Goal: Task Accomplishment & Management: Manage account settings

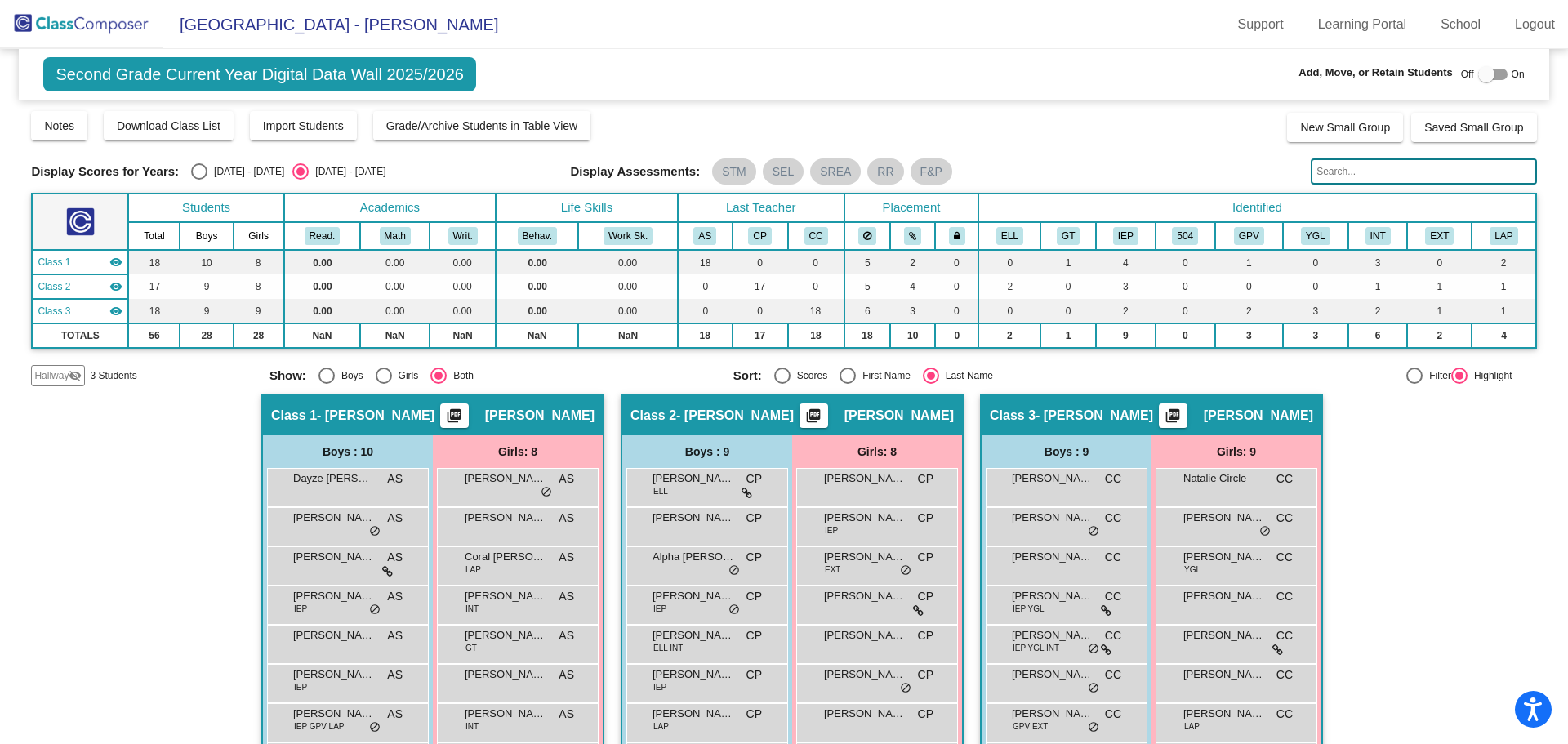
scroll to position [142, 0]
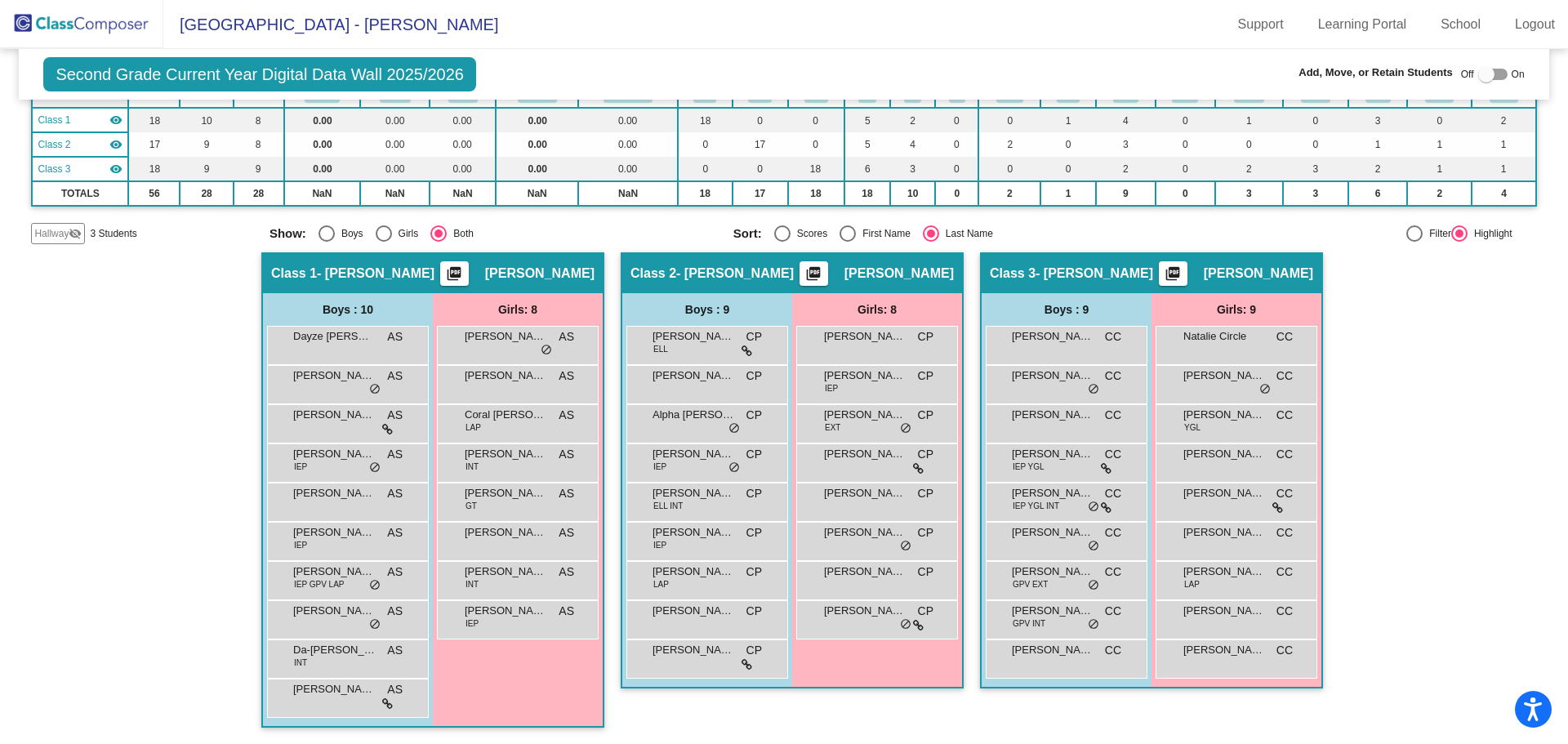
click at [63, 9] on img at bounding box center [82, 24] width 163 height 48
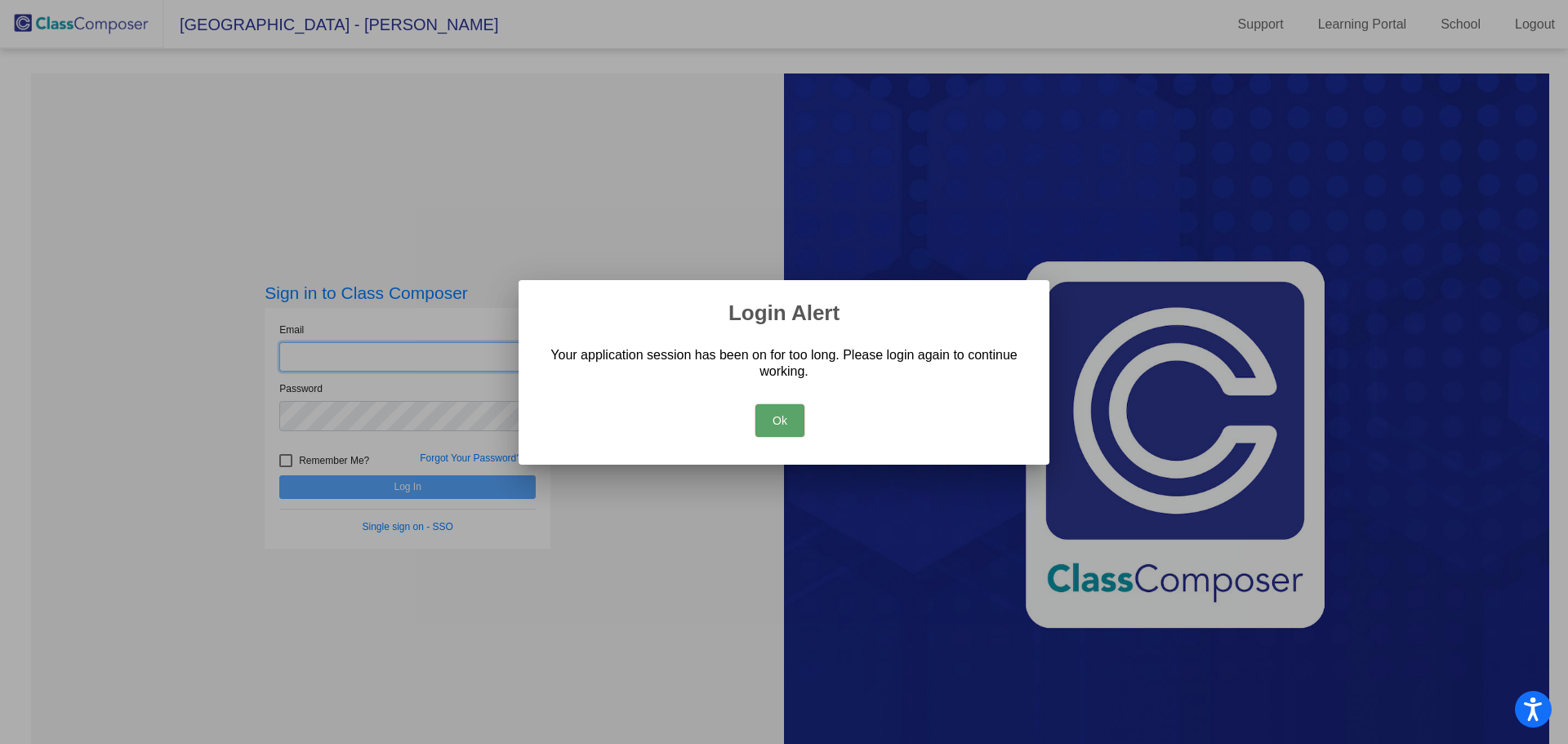
type input "[EMAIL_ADDRESS][DOMAIN_NAME]"
click at [782, 416] on button "Ok" at bounding box center [779, 421] width 49 height 33
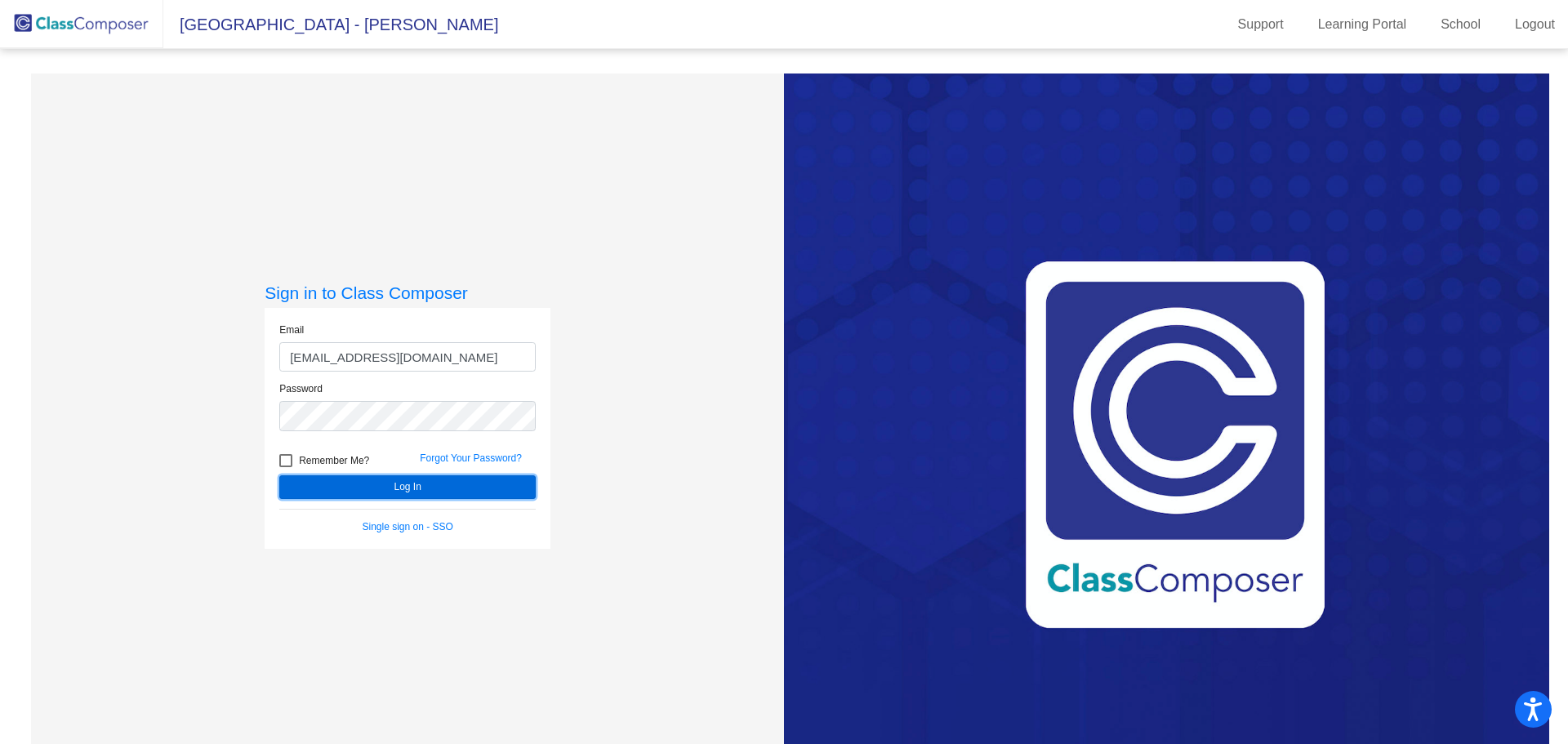
click at [435, 485] on button "Log In" at bounding box center [408, 487] width 256 height 24
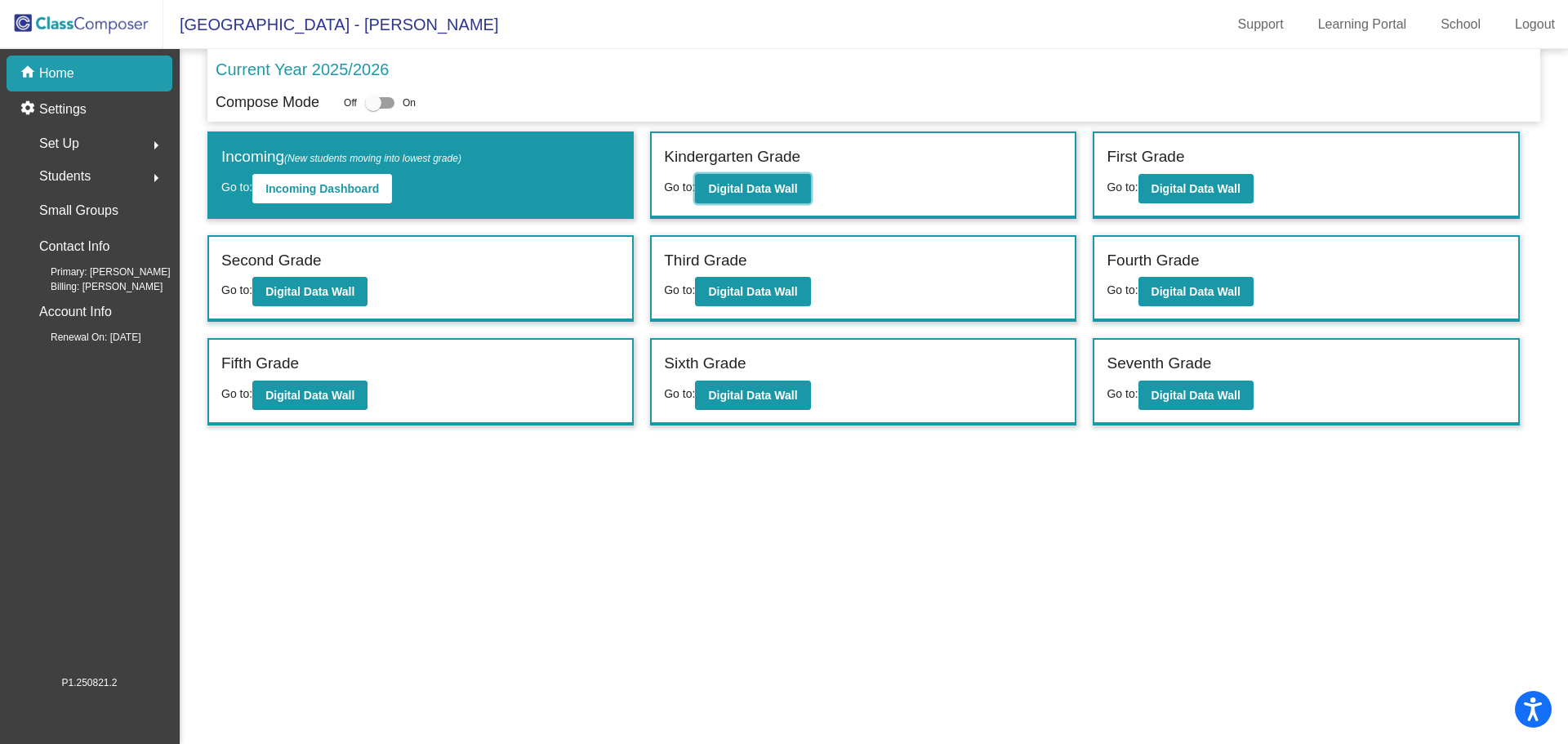
click at [739, 190] on b "Digital Data Wall" at bounding box center [752, 188] width 89 height 13
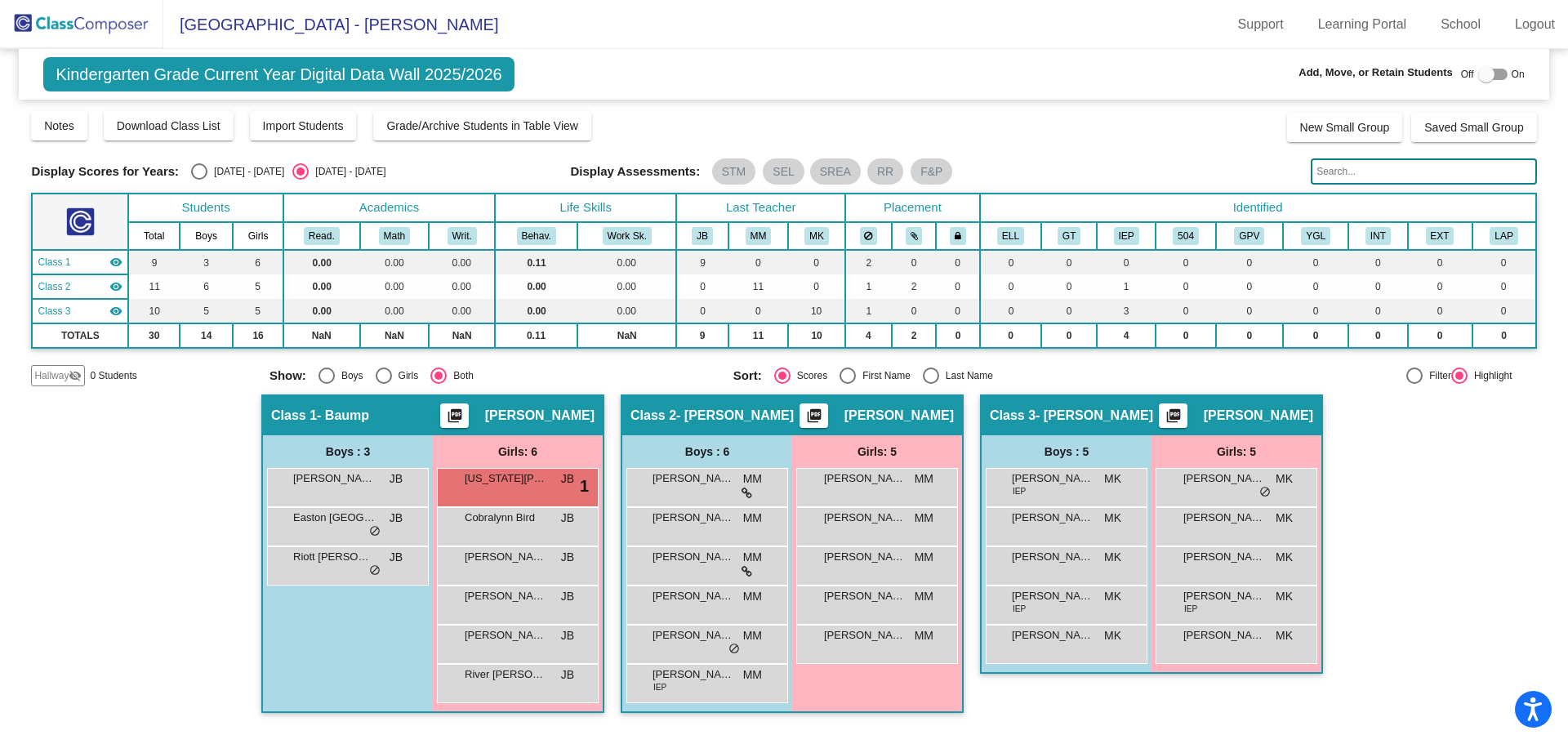
click at [935, 372] on div "Select an option" at bounding box center [931, 375] width 16 height 16
click at [931, 384] on input "Last Name" at bounding box center [930, 384] width 1 height 1
radio input "true"
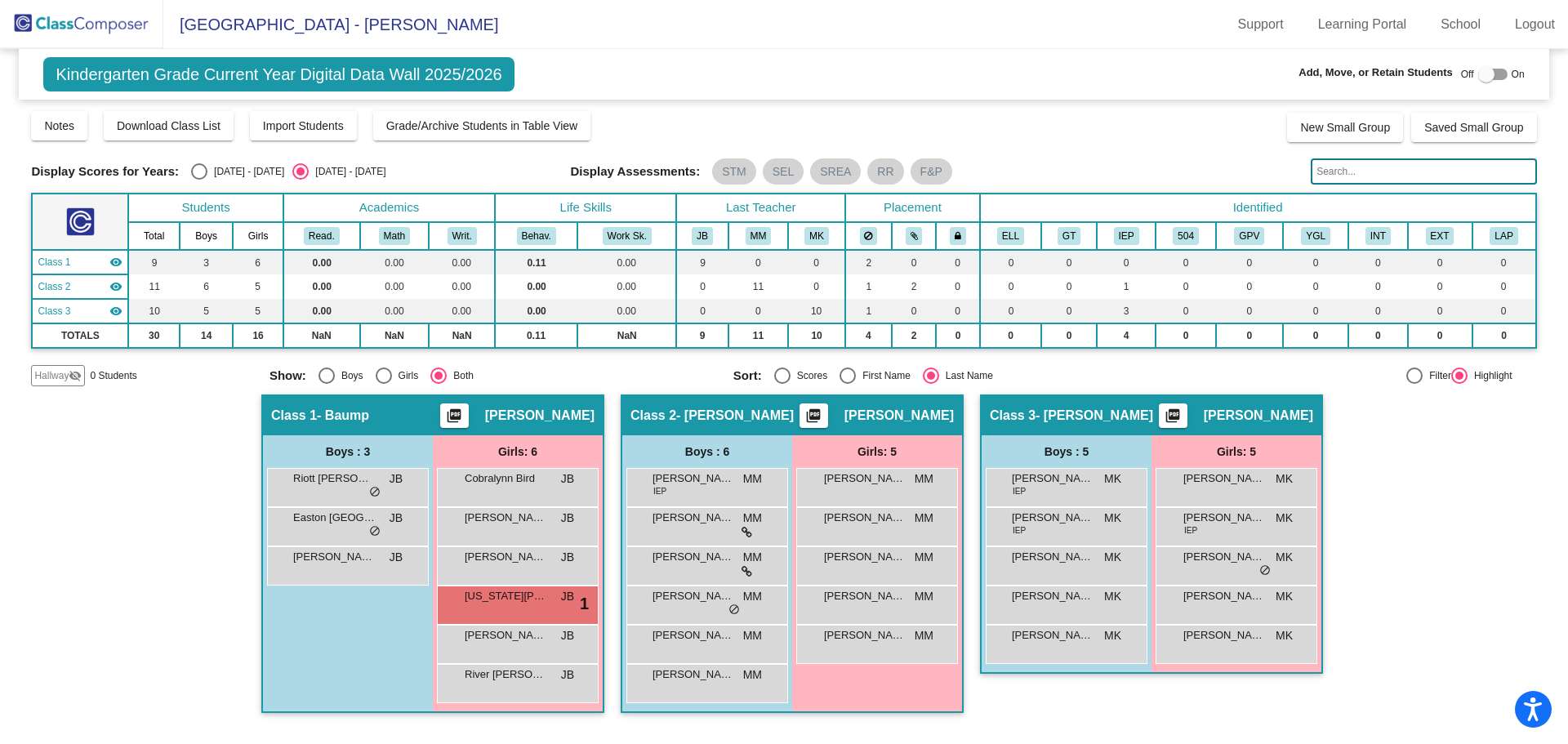
click at [77, 33] on img at bounding box center [82, 24] width 163 height 48
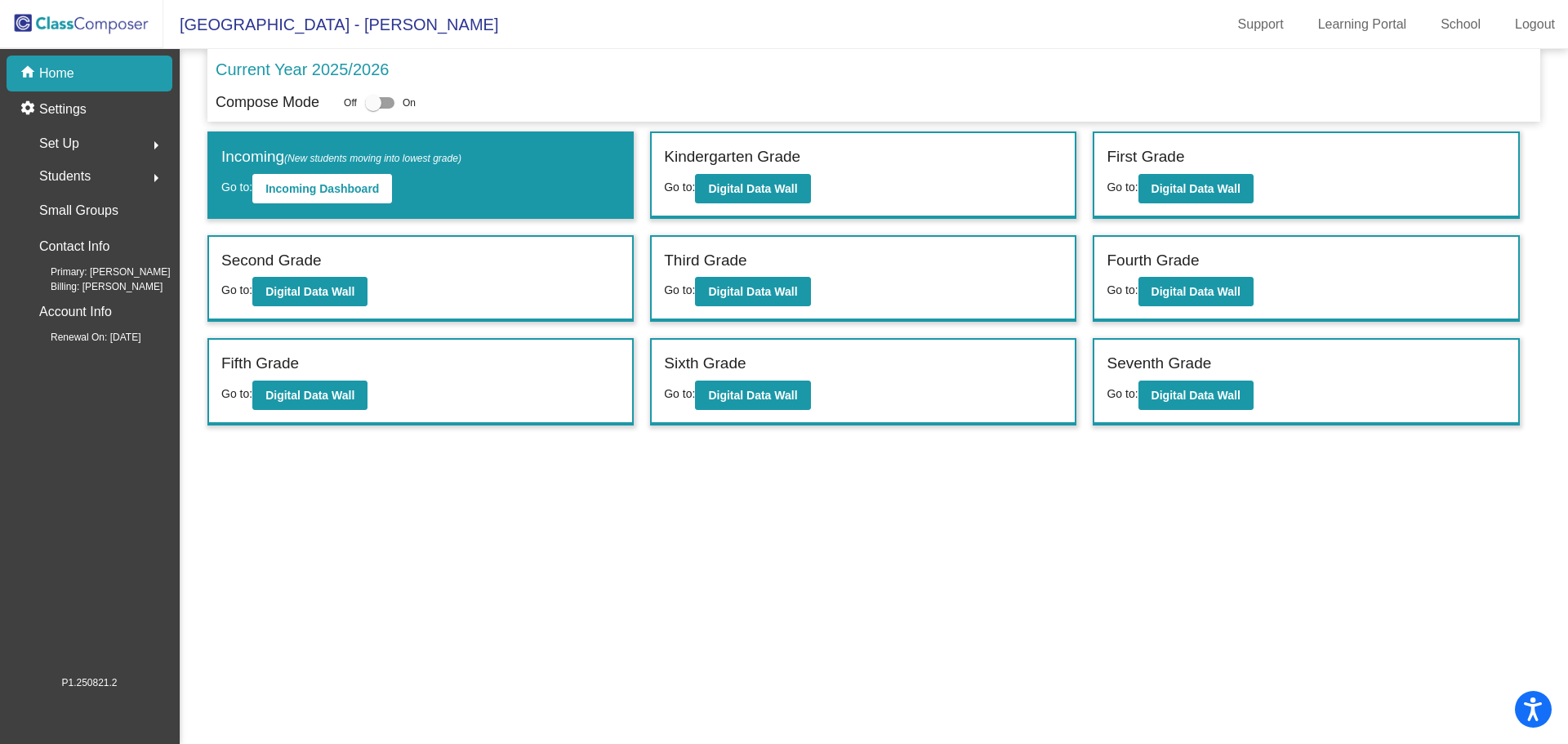
click at [72, 149] on span "Set Up" at bounding box center [59, 144] width 40 height 23
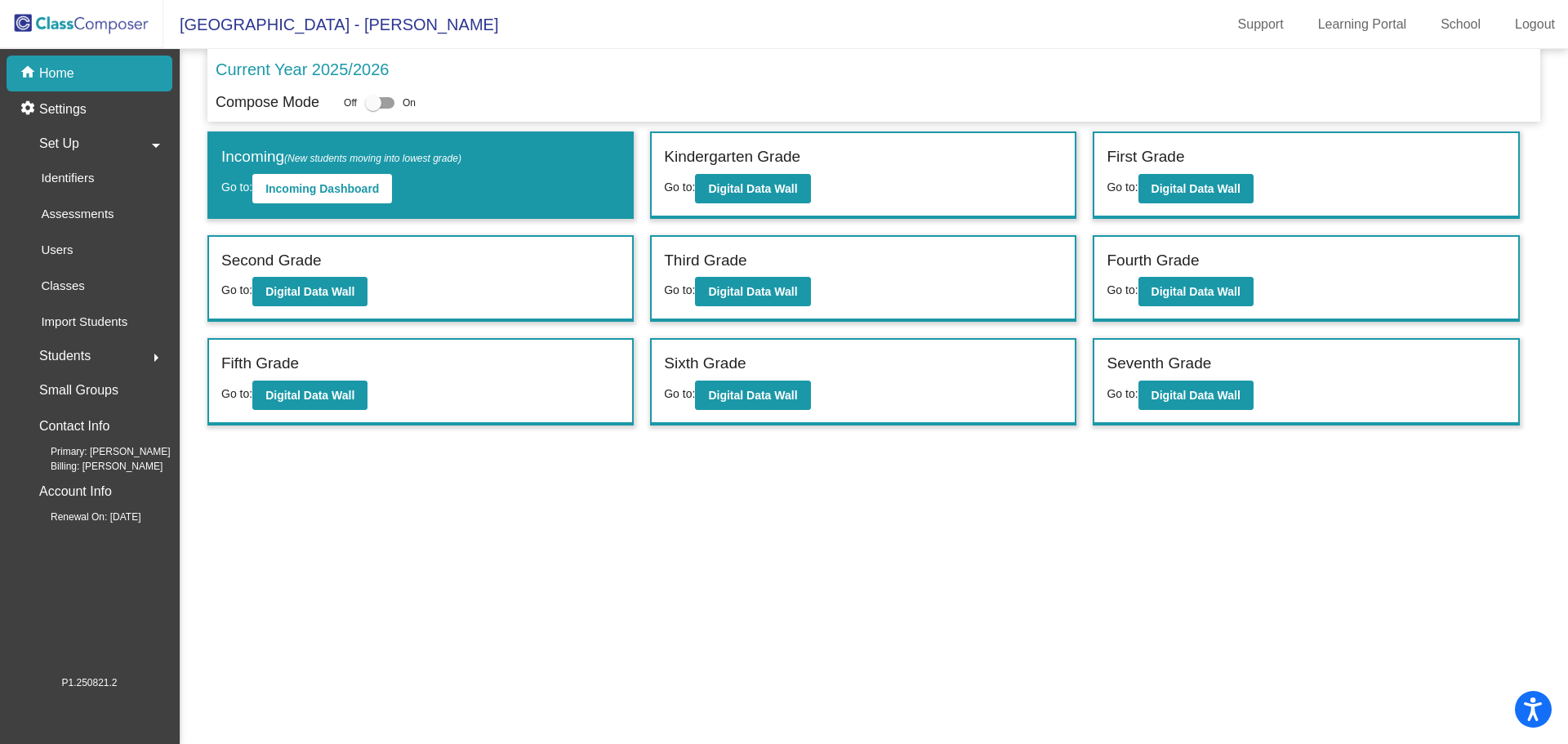
click at [52, 254] on p "Users" at bounding box center [56, 249] width 32 height 20
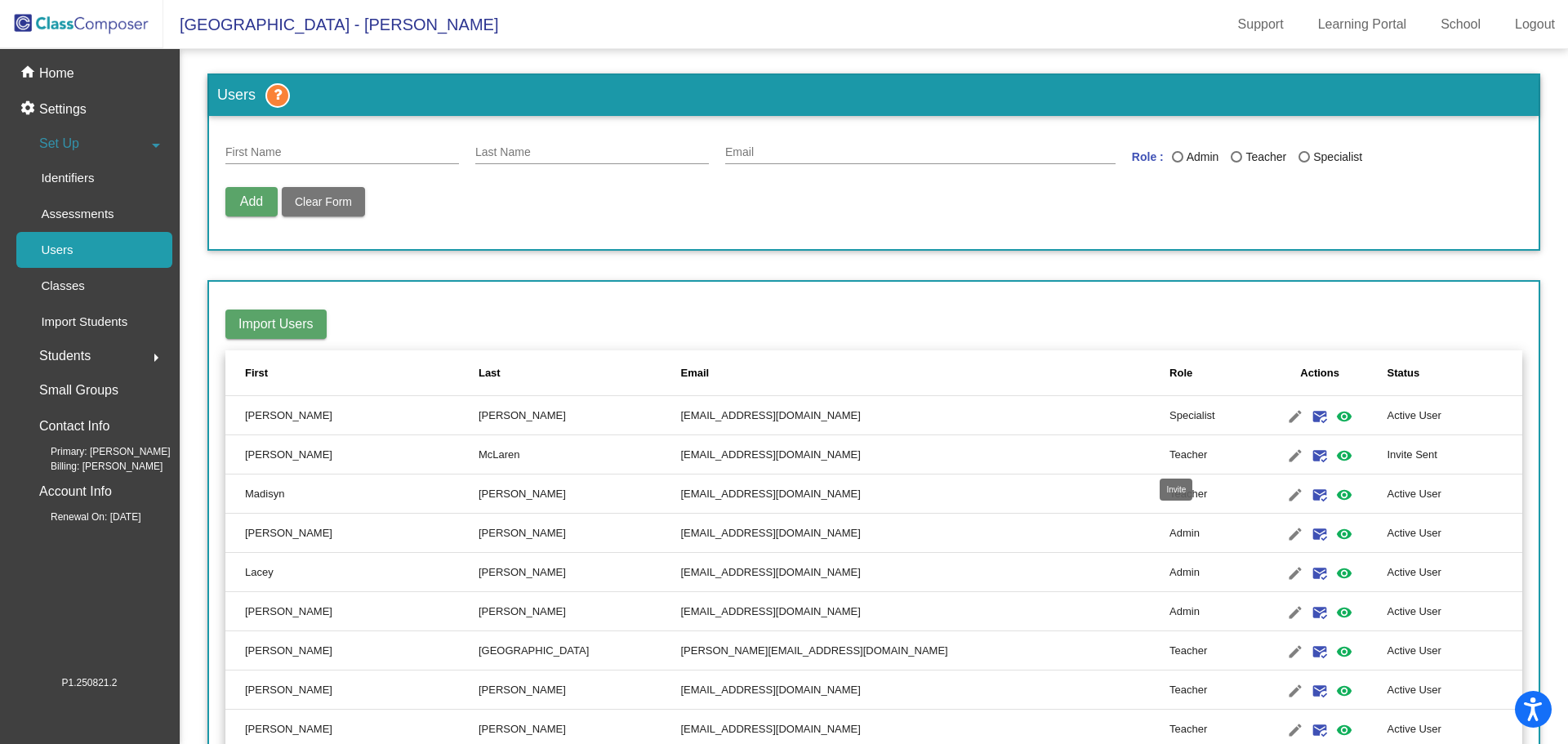
click at [1310, 459] on mat-icon "mark_email_read" at bounding box center [1319, 455] width 20 height 20
